Goal: Task Accomplishment & Management: Manage account settings

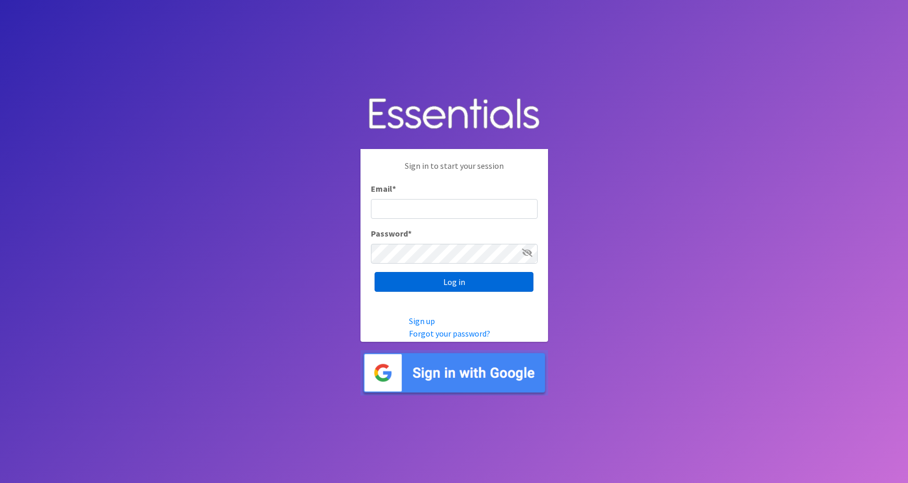
type input "[PERSON_NAME][EMAIL_ADDRESS][PERSON_NAME][DOMAIN_NAME]"
click at [421, 279] on input "Log in" at bounding box center [453, 282] width 159 height 20
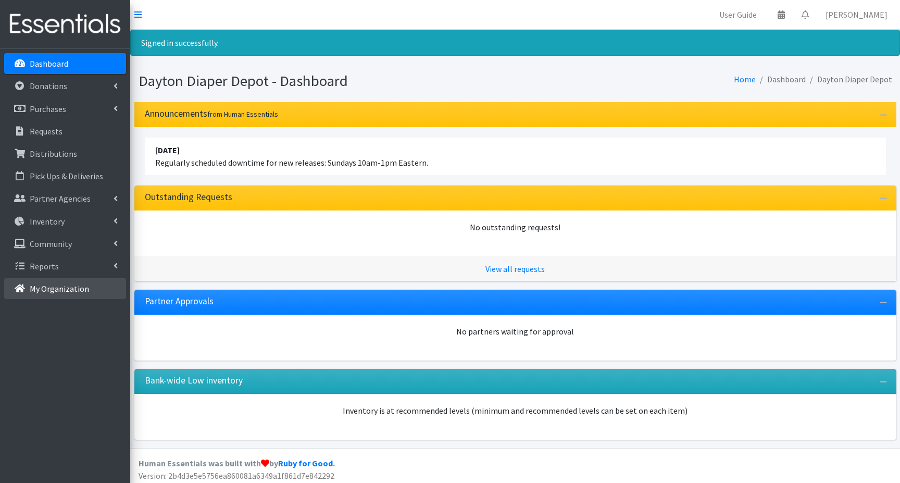
click at [61, 291] on p "My Organization" at bounding box center [59, 288] width 59 height 10
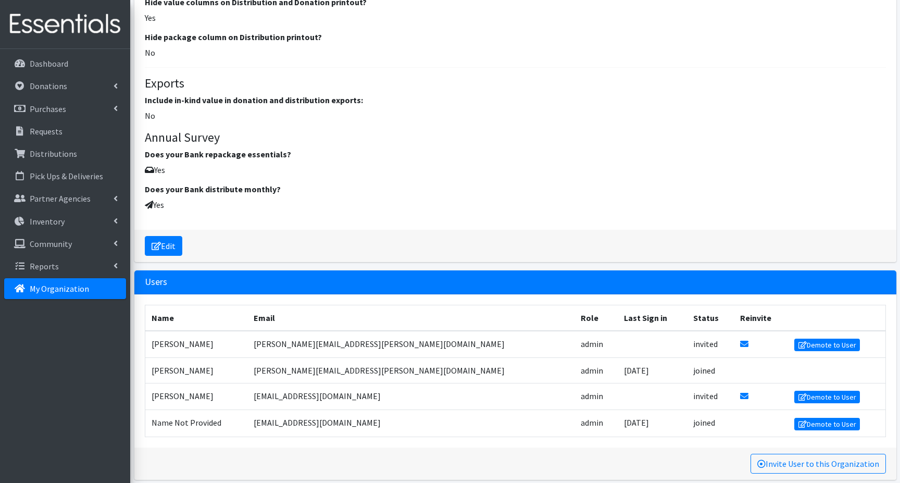
scroll to position [1591, 0]
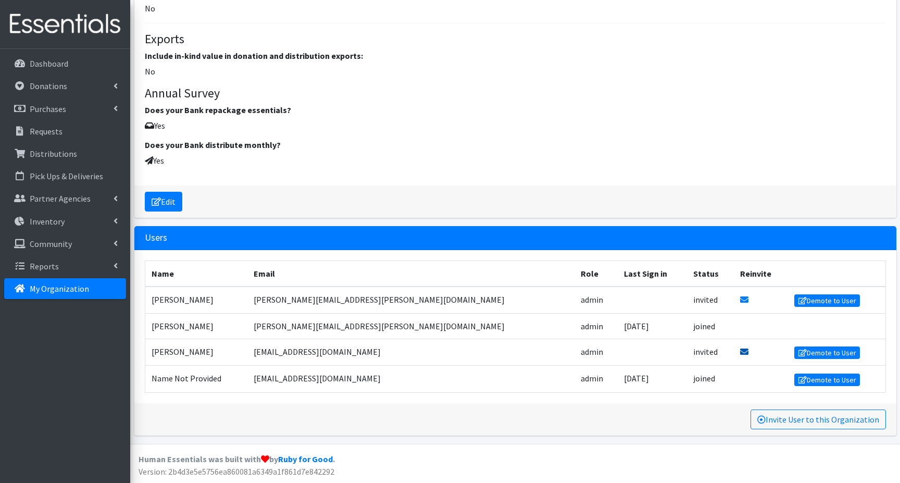
click at [740, 350] on icon at bounding box center [744, 351] width 8 height 8
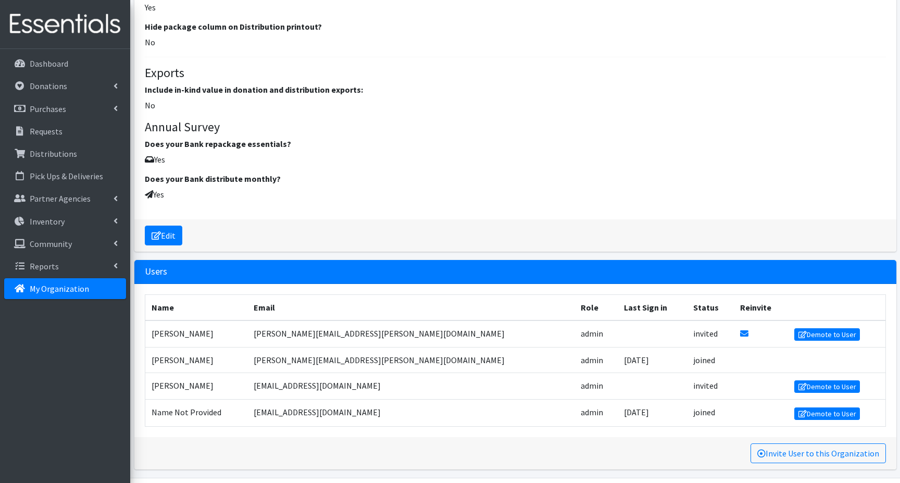
scroll to position [1626, 0]
